Goal: Task Accomplishment & Management: Manage account settings

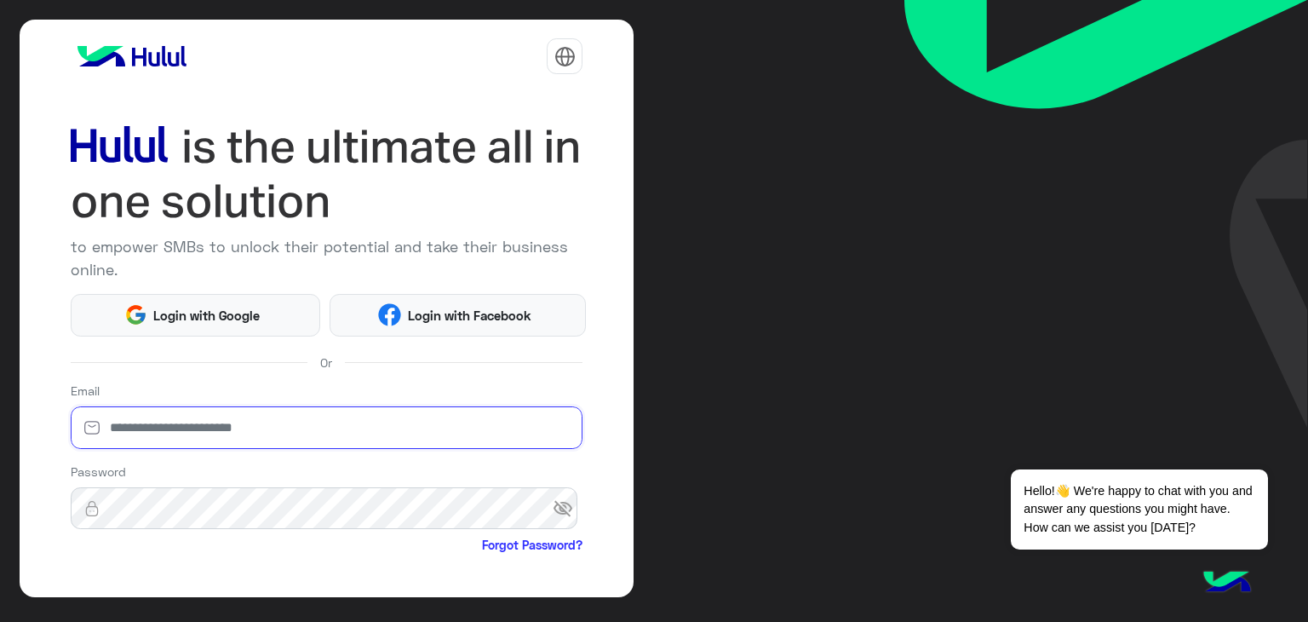
type input "**********"
drag, startPoint x: 393, startPoint y: 563, endPoint x: 421, endPoint y: 567, distance: 28.4
click at [394, 563] on div at bounding box center [327, 590] width 513 height 66
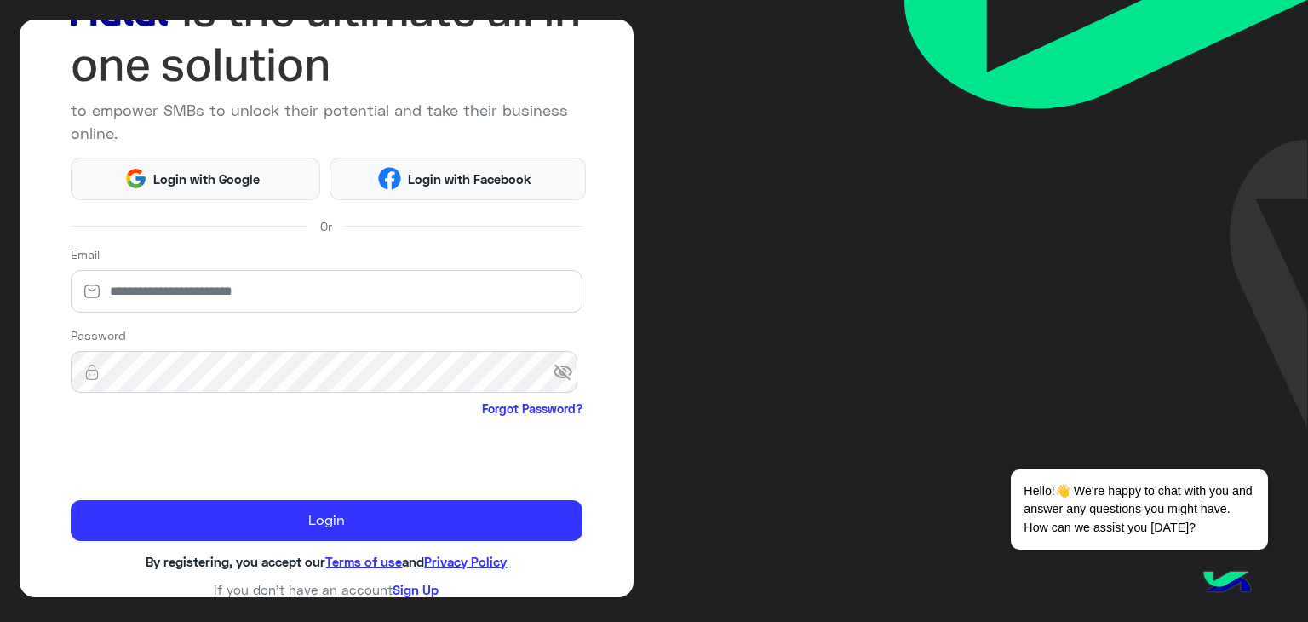
scroll to position [147, 0]
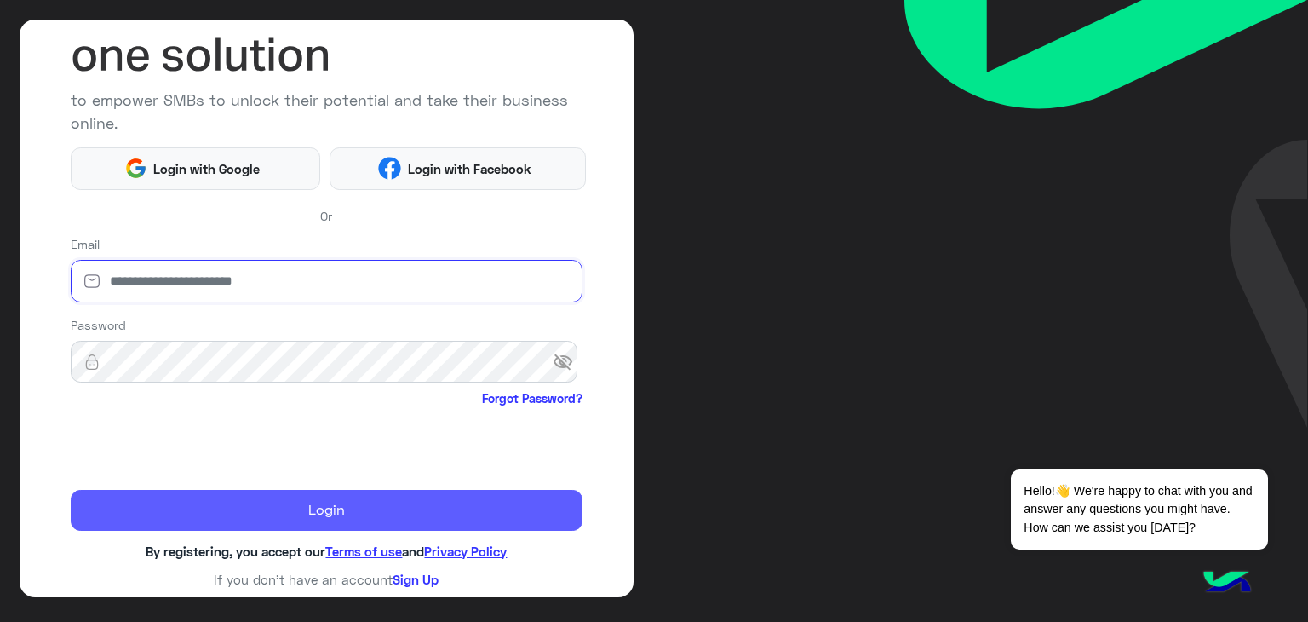
type input "**********"
click at [326, 510] on button "Login" at bounding box center [327, 510] width 513 height 41
click at [337, 502] on button "Login" at bounding box center [327, 510] width 513 height 41
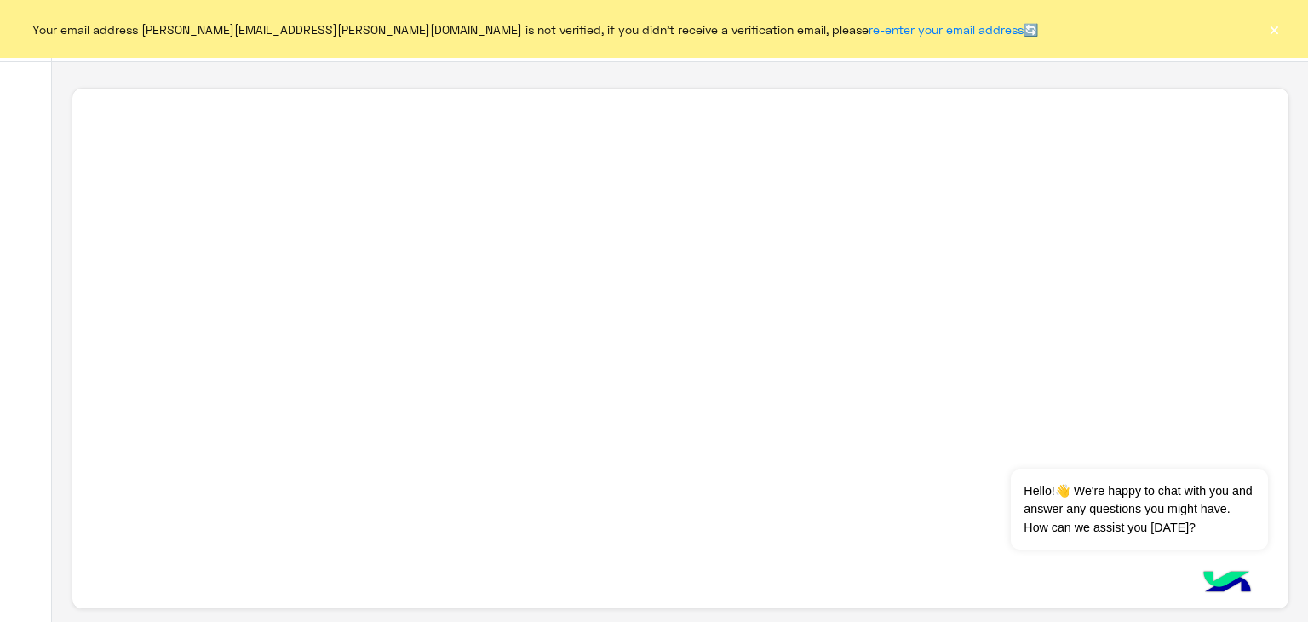
click at [1274, 26] on button "×" at bounding box center [1274, 28] width 17 height 17
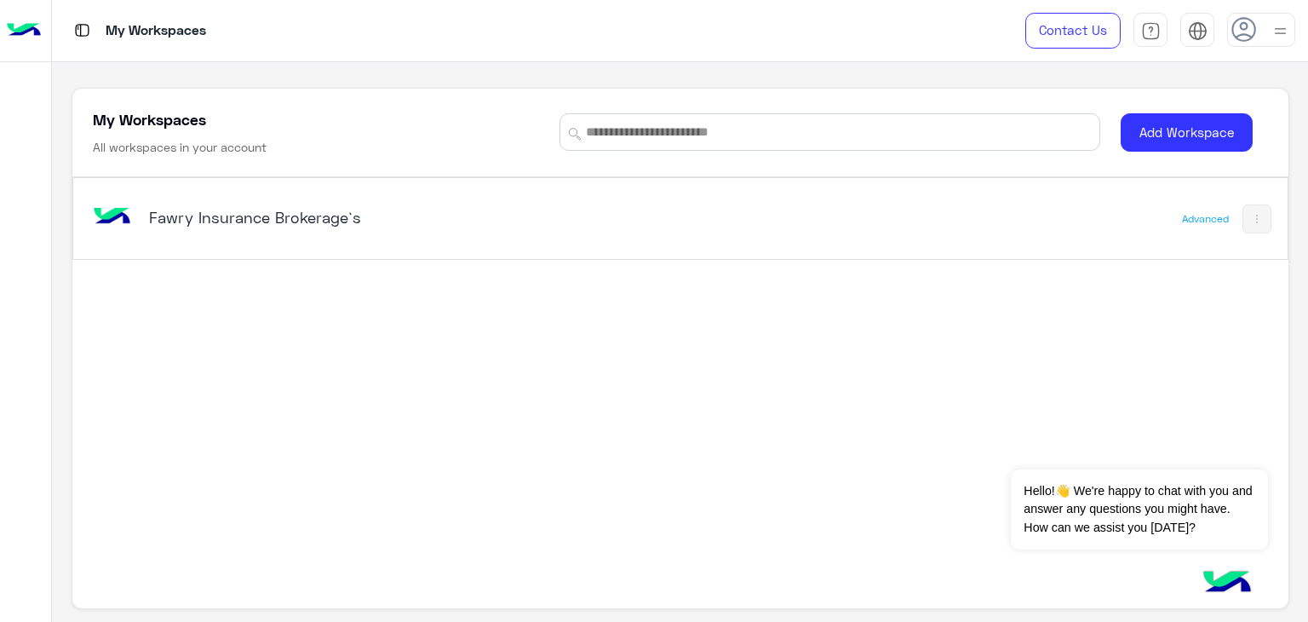
click at [276, 213] on h5 "Fawry Insurance Brokerage`s" at bounding box center [362, 217] width 426 height 20
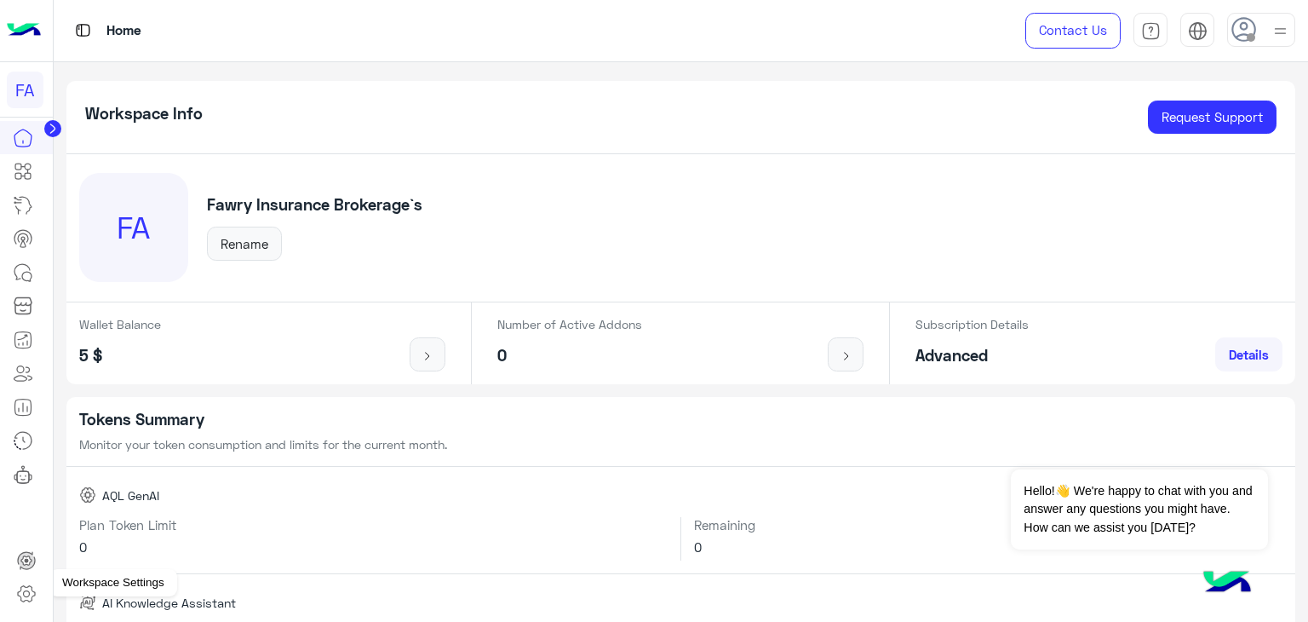
click at [21, 593] on icon at bounding box center [26, 594] width 20 height 20
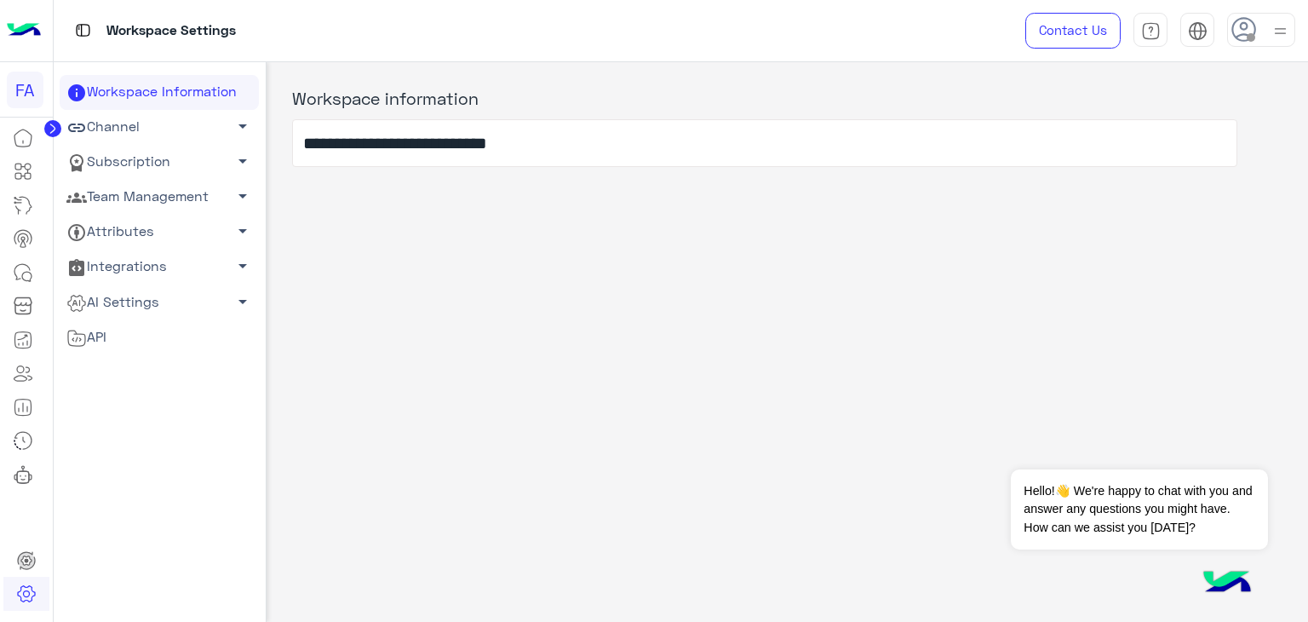
click at [233, 194] on span "arrow_drop_down" at bounding box center [243, 196] width 20 height 20
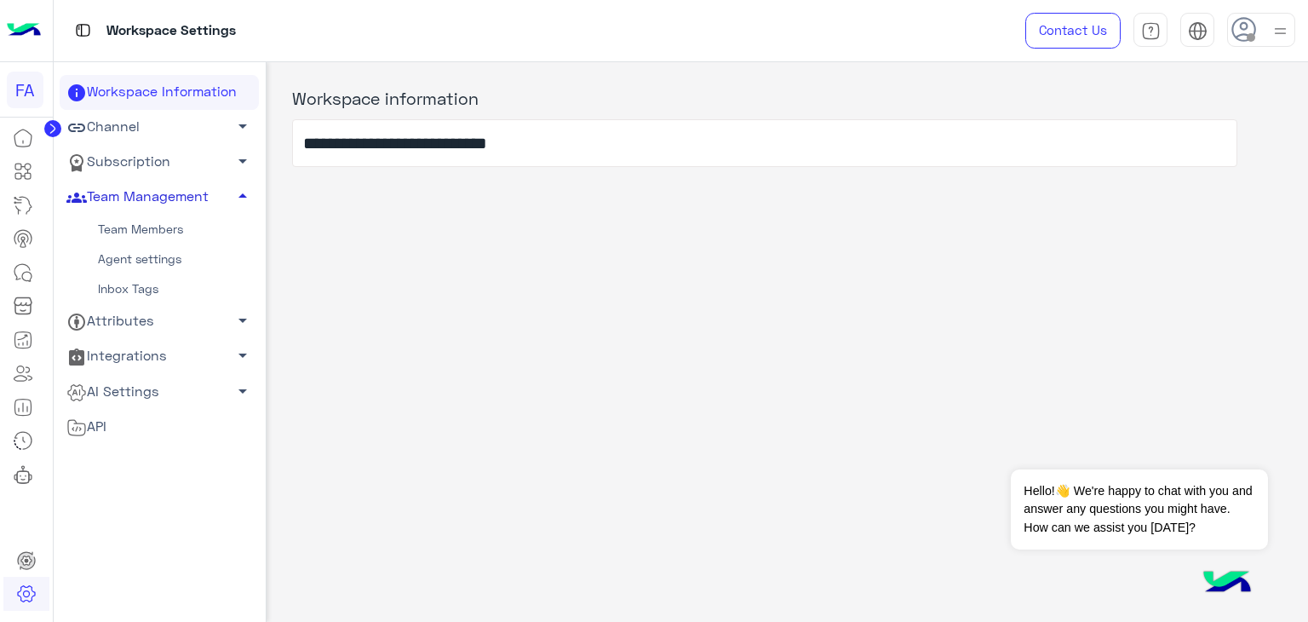
click at [129, 229] on link "Team Members" at bounding box center [159, 230] width 199 height 30
